Goal: Transaction & Acquisition: Purchase product/service

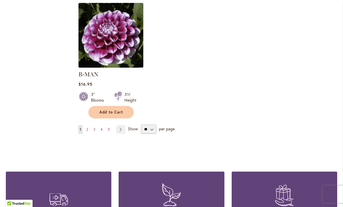
scroll to position [748, 0]
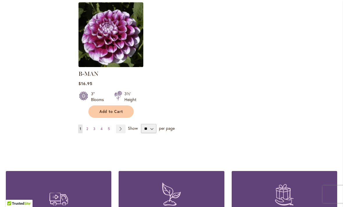
click at [123, 125] on link "Page Next" at bounding box center [121, 129] width 10 height 9
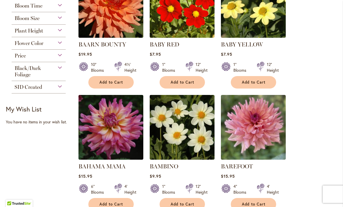
scroll to position [160, 0]
click at [62, 44] on div "Flower Color" at bounding box center [39, 41] width 54 height 9
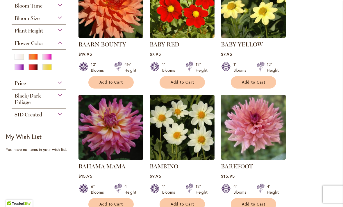
click at [19, 70] on div "Purple" at bounding box center [19, 67] width 9 height 6
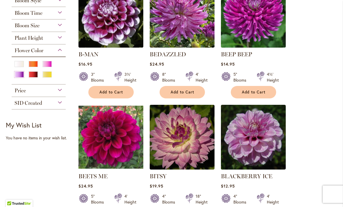
scroll to position [153, 0]
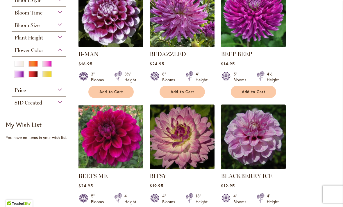
click at [257, 91] on span "Add to Cart" at bounding box center [254, 91] width 24 height 5
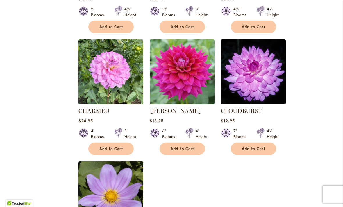
scroll to position [585, 0]
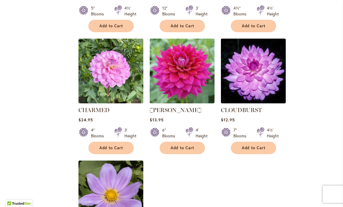
click at [258, 144] on button "Add to Cart" at bounding box center [253, 148] width 45 height 12
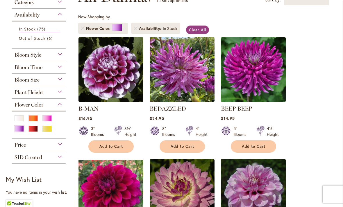
scroll to position [98, 0]
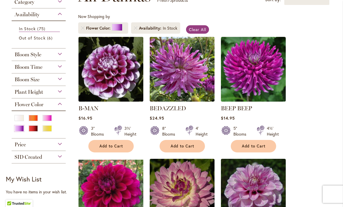
click at [48, 121] on div "Pink" at bounding box center [46, 118] width 9 height 6
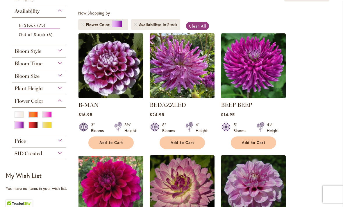
scroll to position [110, 0]
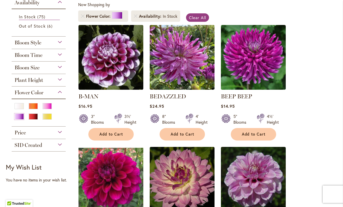
click at [60, 94] on div "Flower Color" at bounding box center [39, 91] width 54 height 9
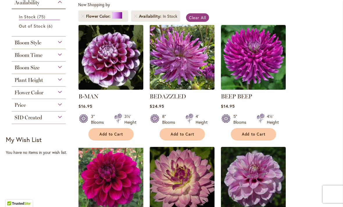
click at [62, 93] on div "Flower Color" at bounding box center [39, 91] width 54 height 9
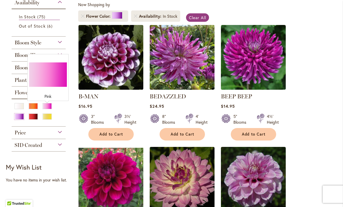
click at [50, 107] on div "Pink" at bounding box center [46, 106] width 9 height 6
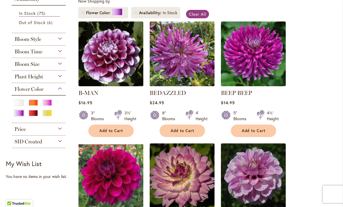
scroll to position [117, 0]
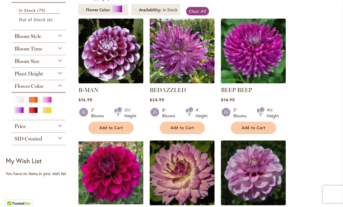
click at [36, 101] on div "Orange/Peach" at bounding box center [32, 100] width 9 height 6
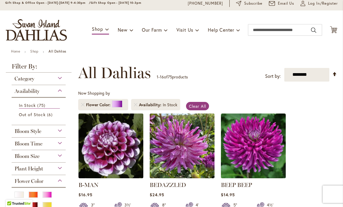
scroll to position [23, 0]
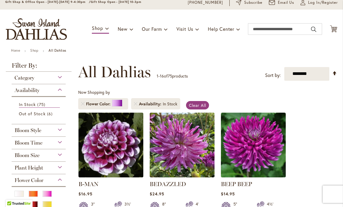
click at [35, 104] on span "In Stock" at bounding box center [27, 105] width 17 height 6
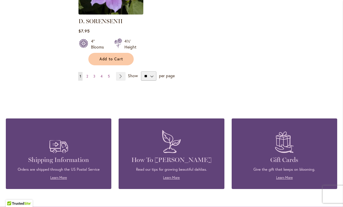
scroll to position [796, 0]
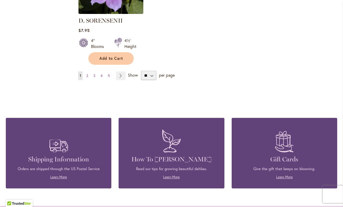
click at [123, 74] on link "Page Next" at bounding box center [121, 75] width 10 height 9
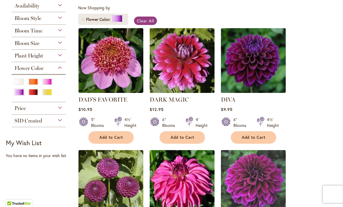
scroll to position [110, 0]
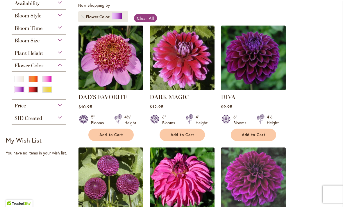
click at [258, 134] on span "Add to Cart" at bounding box center [254, 134] width 24 height 5
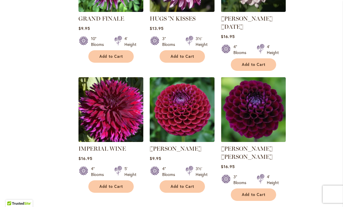
scroll to position [562, 0]
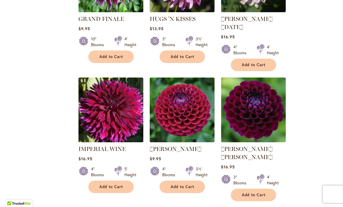
click at [185, 184] on span "Add to Cart" at bounding box center [182, 186] width 24 height 5
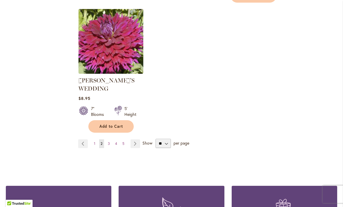
scroll to position [762, 0]
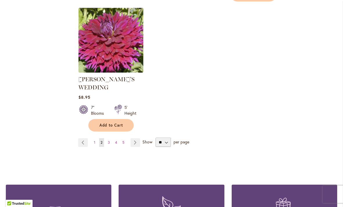
click at [136, 138] on link "Page Next" at bounding box center [135, 142] width 10 height 9
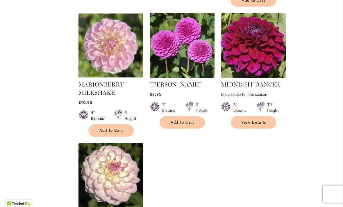
scroll to position [629, 0]
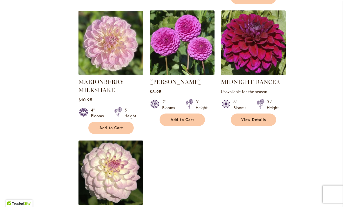
click at [119, 125] on span "Add to Cart" at bounding box center [111, 127] width 24 height 5
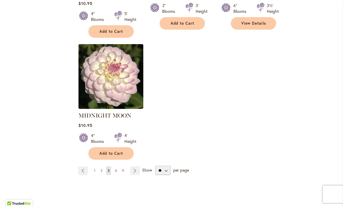
scroll to position [726, 0]
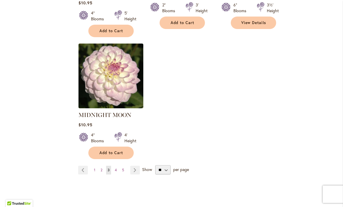
click at [134, 166] on link "Page Next" at bounding box center [135, 170] width 10 height 9
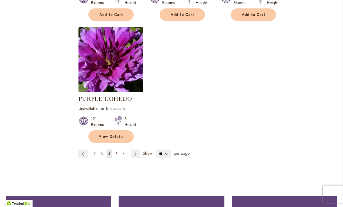
scroll to position [726, 0]
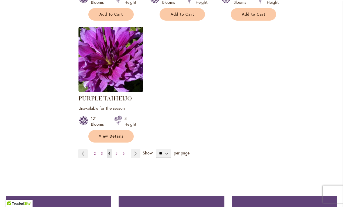
click at [137, 149] on link "Page Next" at bounding box center [136, 153] width 10 height 9
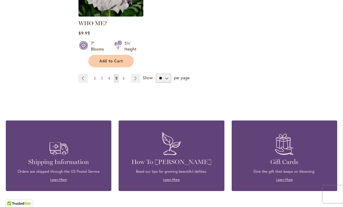
scroll to position [802, 0]
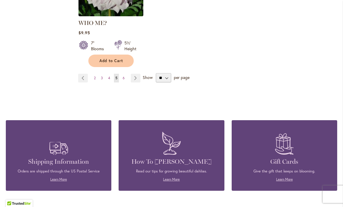
click at [136, 74] on link "Page Next" at bounding box center [136, 78] width 10 height 9
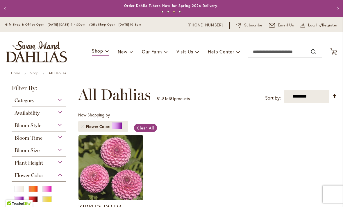
click at [60, 101] on div "Category" at bounding box center [39, 98] width 54 height 9
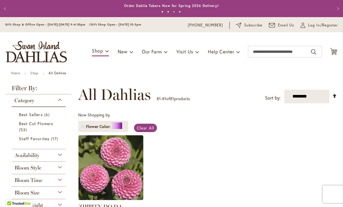
click at [49, 124] on span "Best Cut Flowers" at bounding box center [36, 124] width 34 height 6
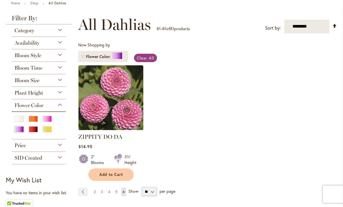
scroll to position [70, 0]
click at [60, 43] on div "Availability" at bounding box center [39, 41] width 54 height 9
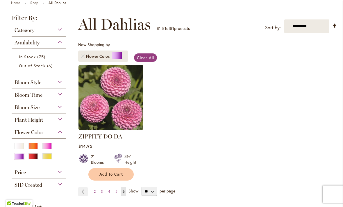
click at [48, 65] on span "6 items" at bounding box center [50, 66] width 7 height 6
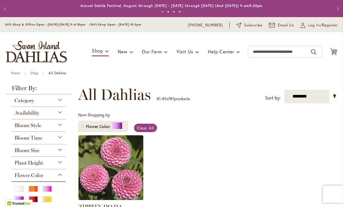
click at [44, 113] on div "Availability" at bounding box center [39, 111] width 54 height 9
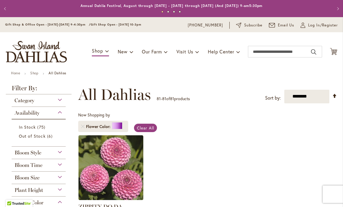
click at [41, 127] on span "75 items" at bounding box center [41, 127] width 9 height 6
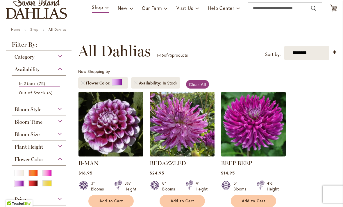
scroll to position [46, 0]
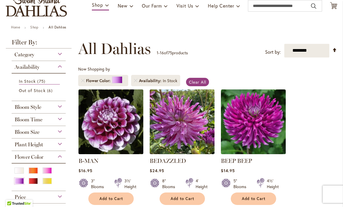
click at [119, 78] on div at bounding box center [117, 79] width 10 height 7
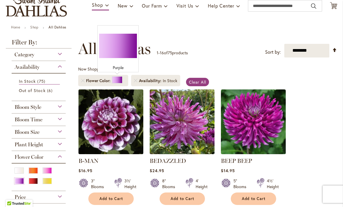
click at [61, 159] on div "Flower Color" at bounding box center [39, 155] width 54 height 9
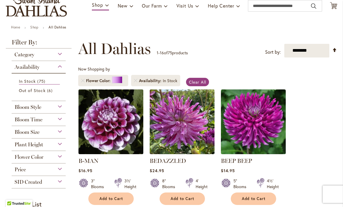
click at [118, 79] on div at bounding box center [117, 79] width 10 height 7
click at [120, 69] on div "Now Shopping by Flower Color Availability" at bounding box center [130, 77] width 105 height 23
click at [198, 82] on span "Clear All" at bounding box center [197, 82] width 17 height 6
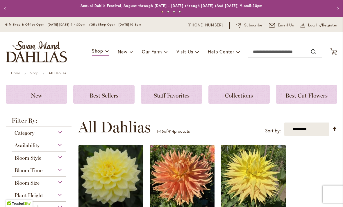
click at [61, 146] on div "Availability" at bounding box center [39, 143] width 54 height 9
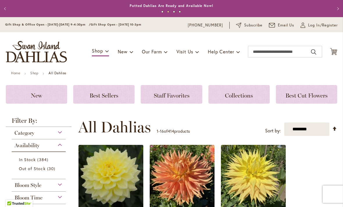
click at [54, 162] on link "In Stock 384 items" at bounding box center [39, 160] width 41 height 6
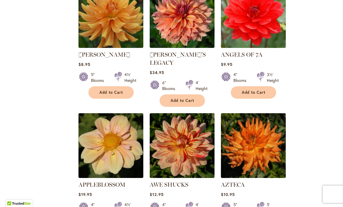
scroll to position [520, 0]
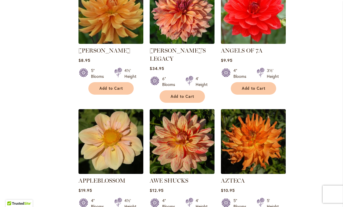
click at [259, 87] on span "Add to Cart" at bounding box center [254, 88] width 24 height 5
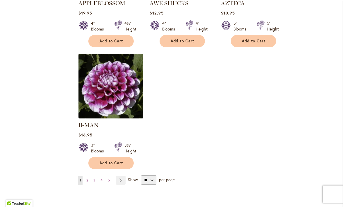
scroll to position [700, 0]
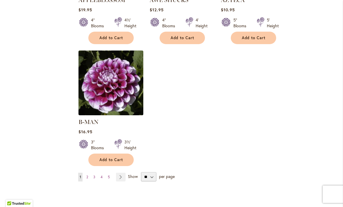
click at [123, 173] on link "Page Next" at bounding box center [121, 177] width 10 height 9
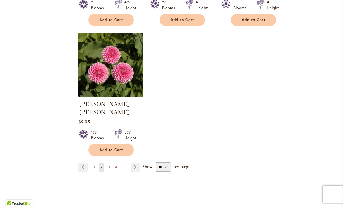
scroll to position [710, 0]
click at [137, 163] on link "Page Next" at bounding box center [135, 167] width 10 height 9
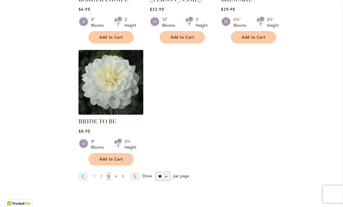
scroll to position [693, 0]
click at [136, 176] on link "Page Next" at bounding box center [135, 176] width 10 height 9
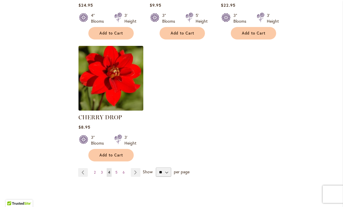
scroll to position [705, 0]
click at [136, 172] on link "Page Next" at bounding box center [136, 172] width 10 height 9
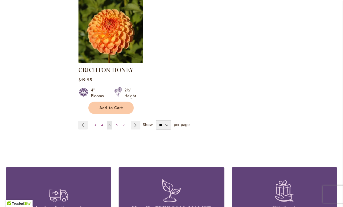
scroll to position [778, 0]
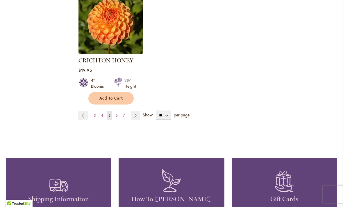
click at [135, 111] on link "Page Next" at bounding box center [136, 115] width 10 height 9
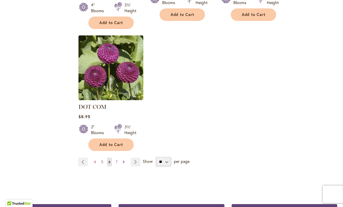
scroll to position [740, 0]
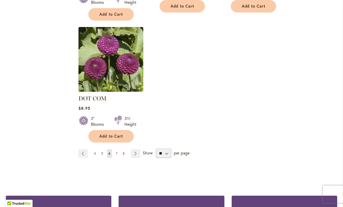
click at [137, 149] on link "Page Next" at bounding box center [136, 153] width 10 height 9
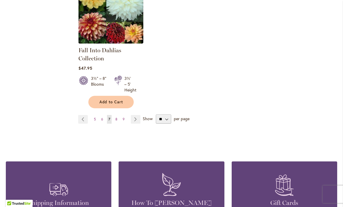
scroll to position [788, 0]
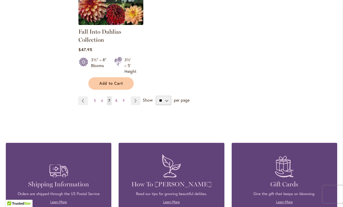
click at [137, 100] on link "Page Next" at bounding box center [136, 100] width 10 height 9
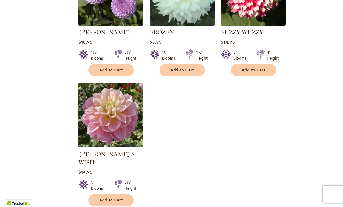
scroll to position [687, 0]
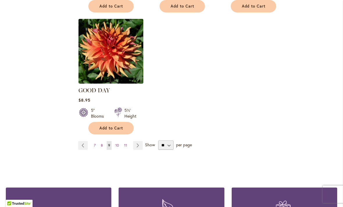
scroll to position [750, 0]
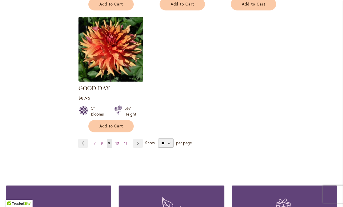
click at [119, 139] on link "Page 10" at bounding box center [117, 143] width 6 height 9
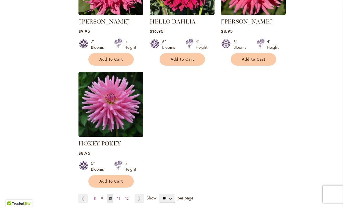
scroll to position [693, 0]
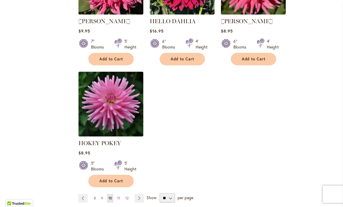
click at [116, 182] on span "Add to Cart" at bounding box center [111, 181] width 24 height 5
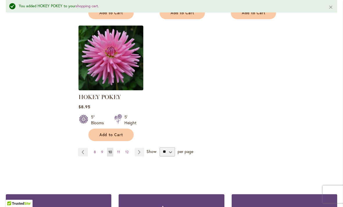
scroll to position [760, 0]
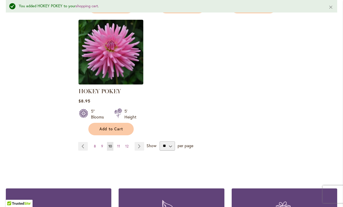
click at [119, 145] on span "11" at bounding box center [118, 146] width 3 height 4
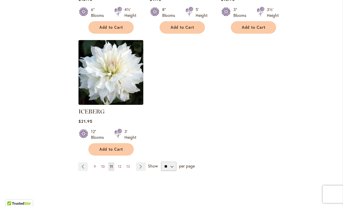
scroll to position [719, 0]
click at [122, 162] on link "Page 12" at bounding box center [119, 166] width 6 height 9
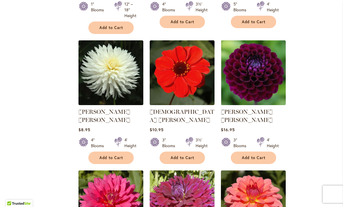
scroll to position [465, 0]
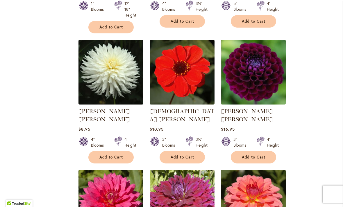
click at [189, 155] on span "Add to Cart" at bounding box center [182, 157] width 24 height 5
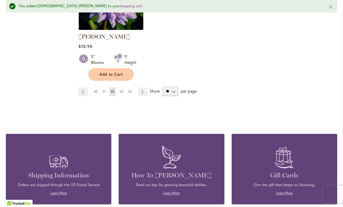
scroll to position [815, 0]
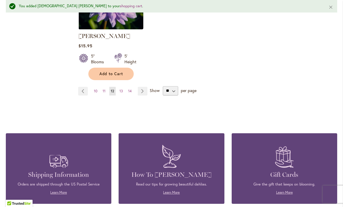
click at [124, 87] on link "Page 13" at bounding box center [121, 91] width 6 height 9
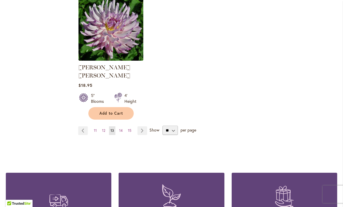
scroll to position [755, 0]
click at [123, 126] on link "Page 14" at bounding box center [121, 130] width 6 height 9
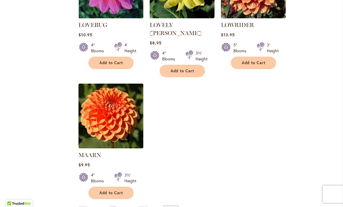
scroll to position [677, 0]
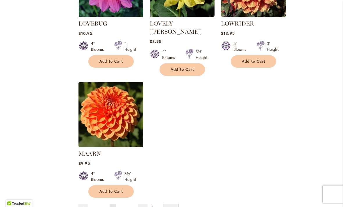
click at [122, 206] on span "15" at bounding box center [121, 208] width 3 height 4
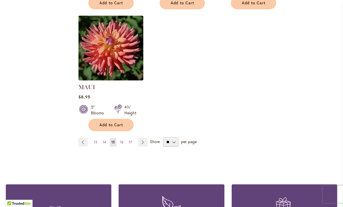
scroll to position [744, 0]
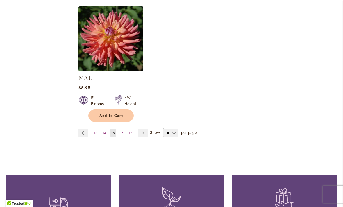
click at [123, 134] on link "Page 16" at bounding box center [121, 133] width 6 height 9
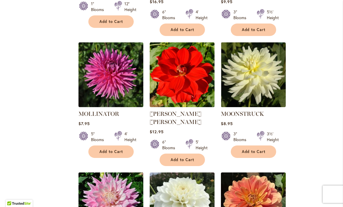
scroll to position [464, 0]
